Goal: Use online tool/utility: Utilize a website feature to perform a specific function

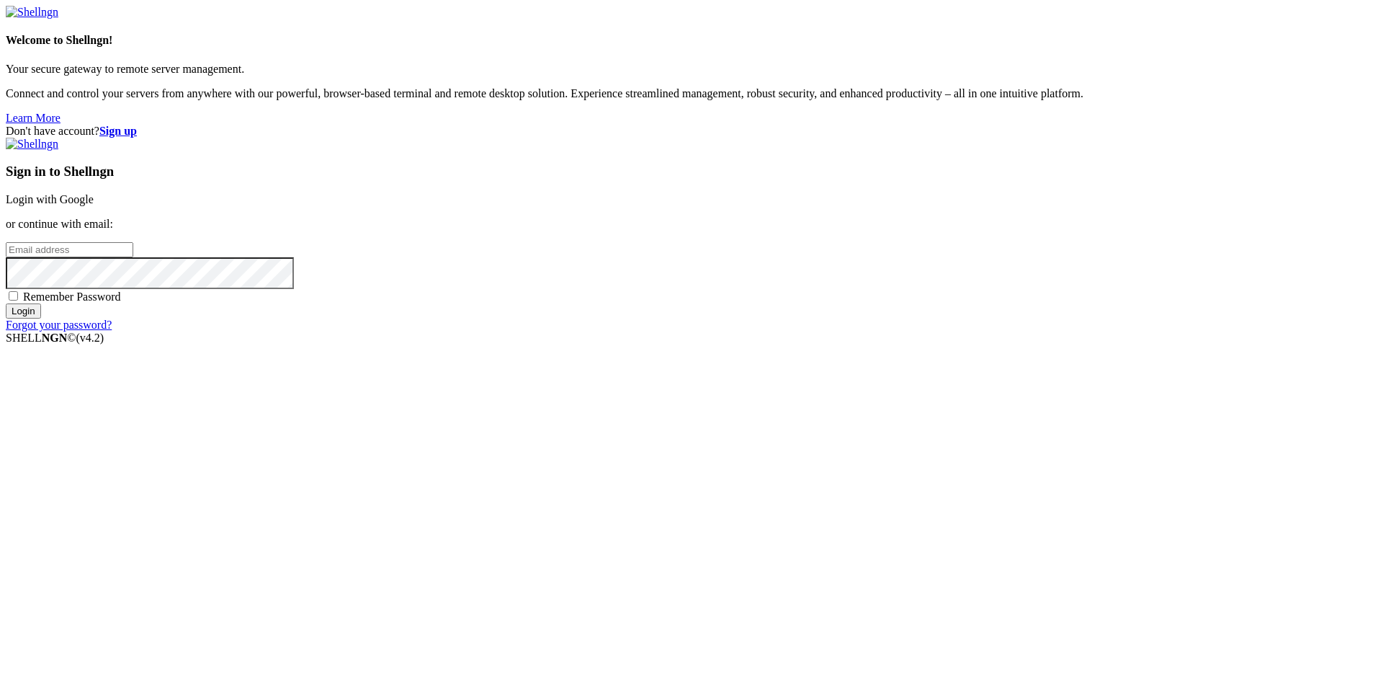
click at [94, 205] on link "Login with Google" at bounding box center [50, 199] width 88 height 12
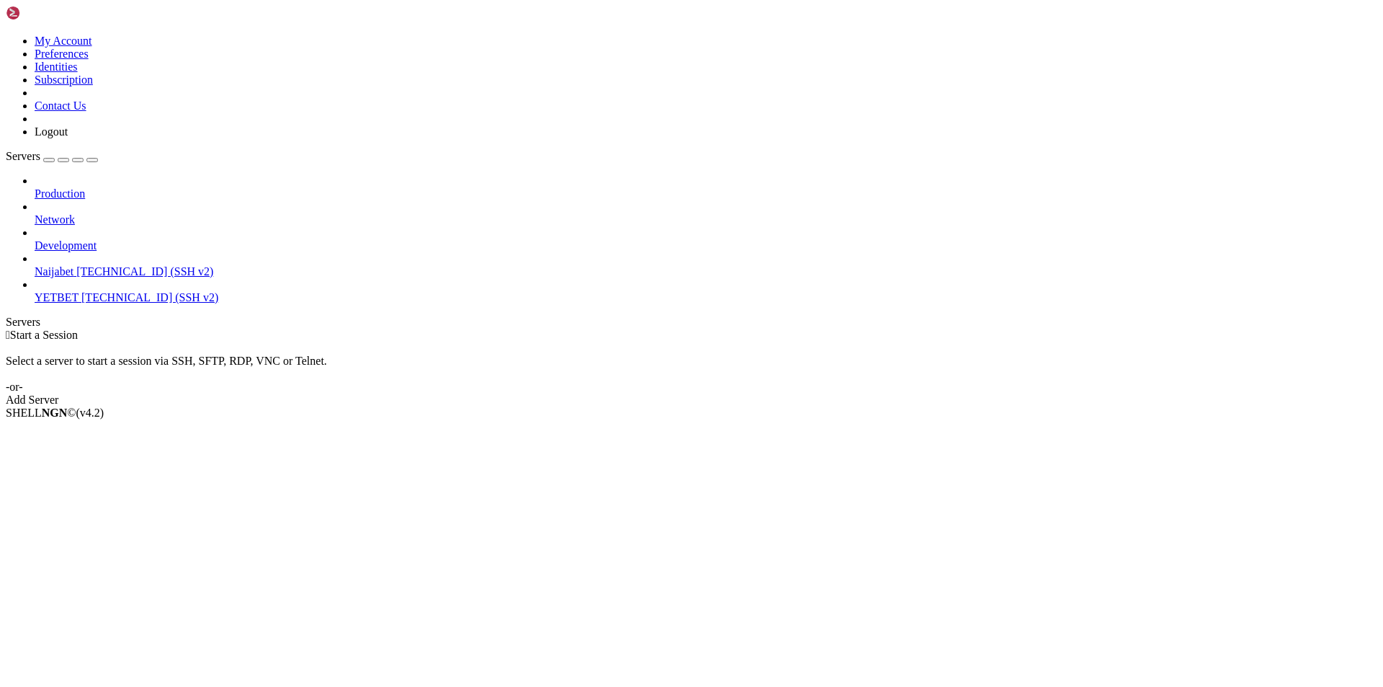
click at [79, 291] on span "YETBET" at bounding box center [57, 297] width 44 height 12
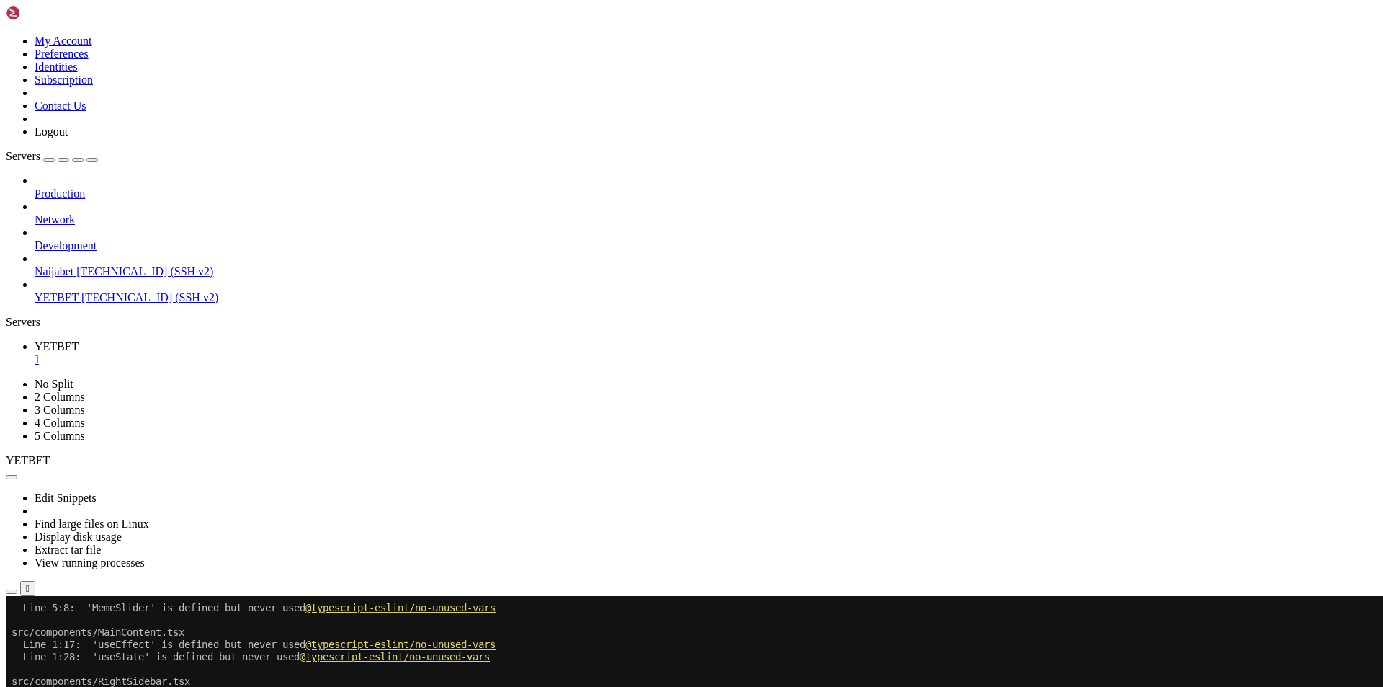
scroll to position [674, 0]
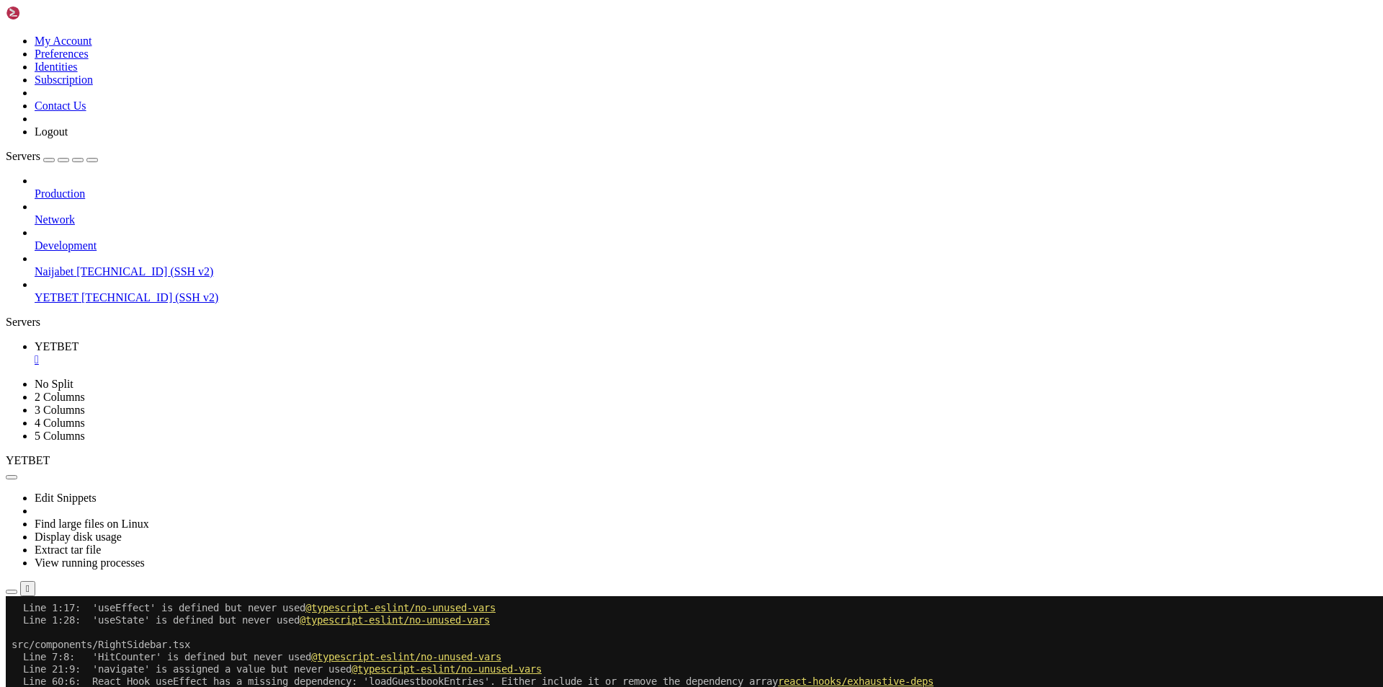
scroll to position [833, 0]
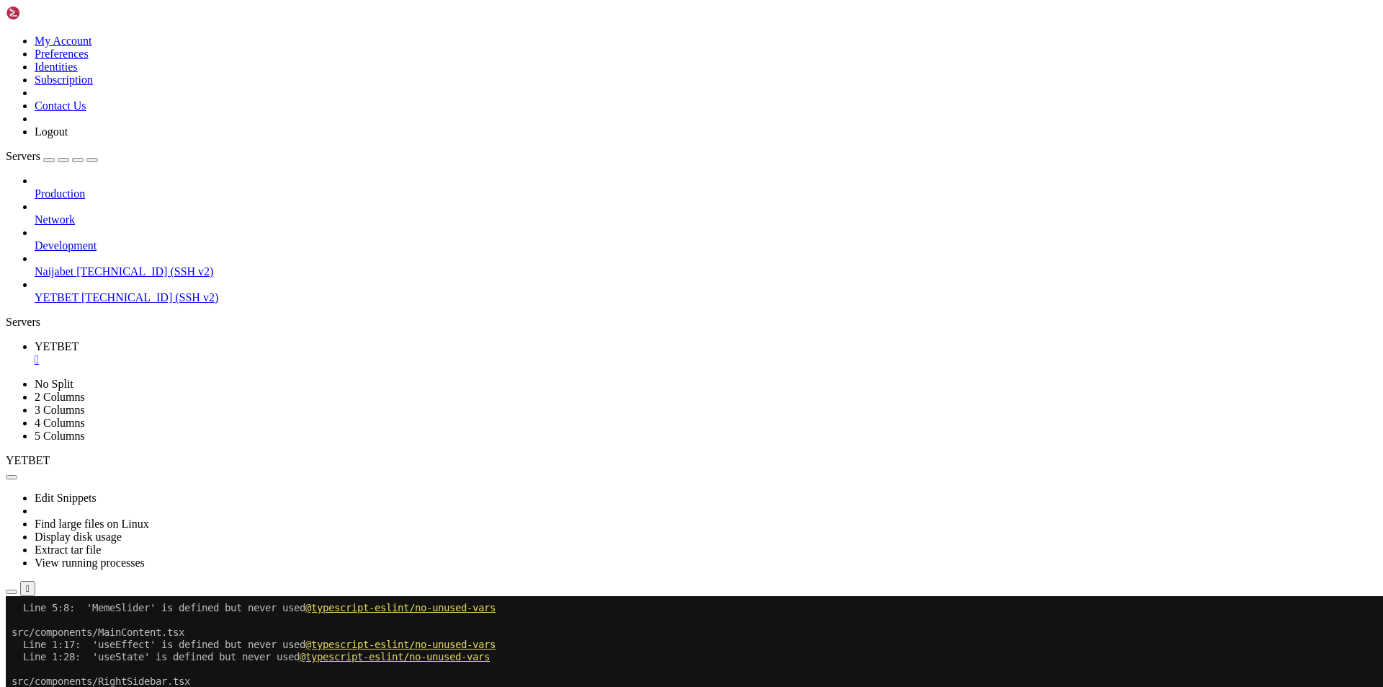
scroll to position [1592, 0]
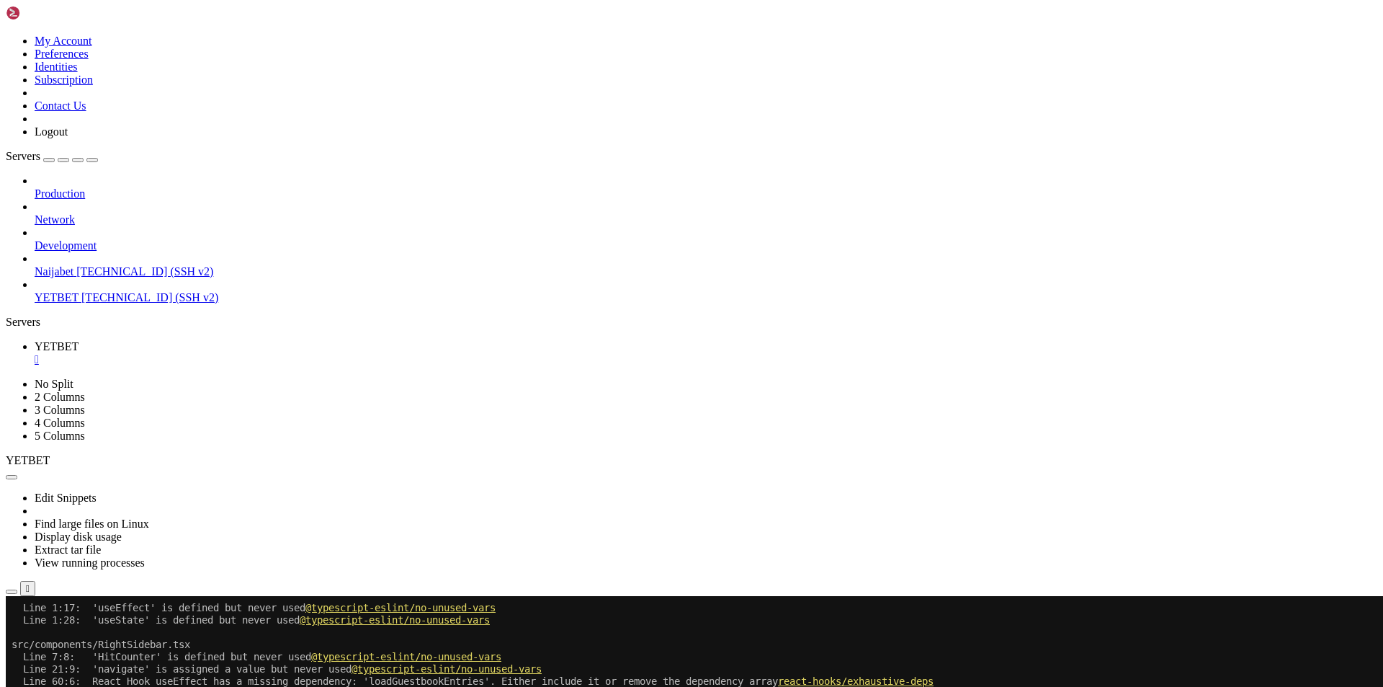
scroll to position [1629, 0]
